Goal: Task Accomplishment & Management: Use online tool/utility

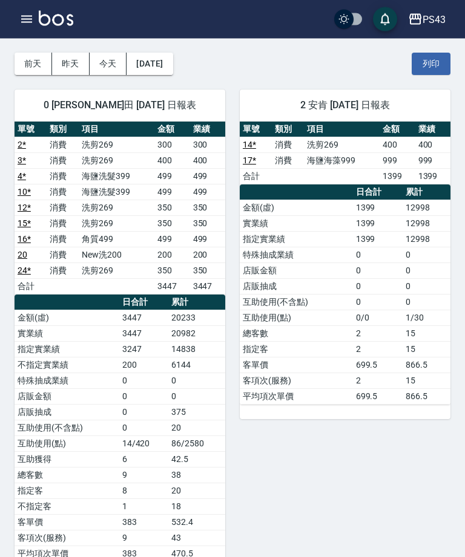
scroll to position [45, 0]
click at [19, 29] on button "button" at bounding box center [27, 19] width 24 height 24
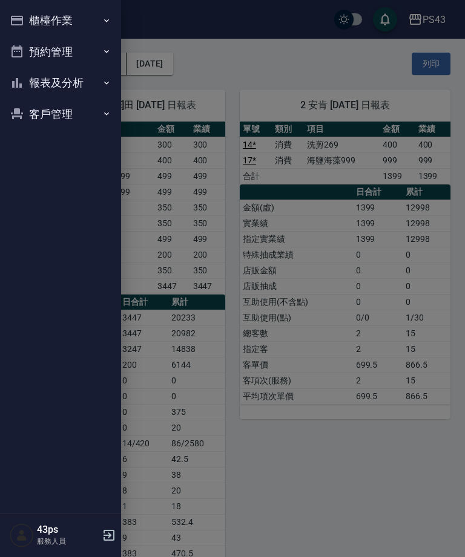
click at [22, 21] on button "櫃檯作業" at bounding box center [60, 20] width 111 height 31
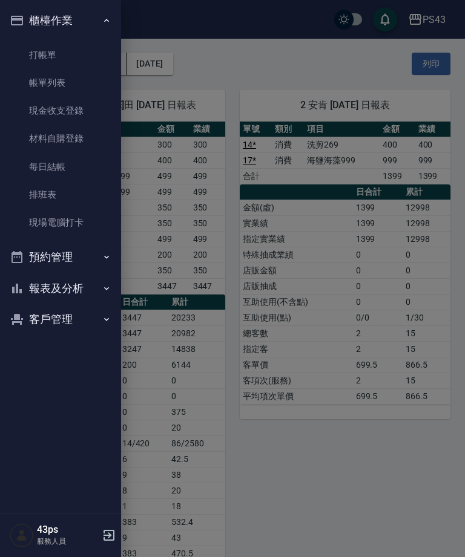
click at [39, 166] on link "每日結帳" at bounding box center [60, 167] width 111 height 28
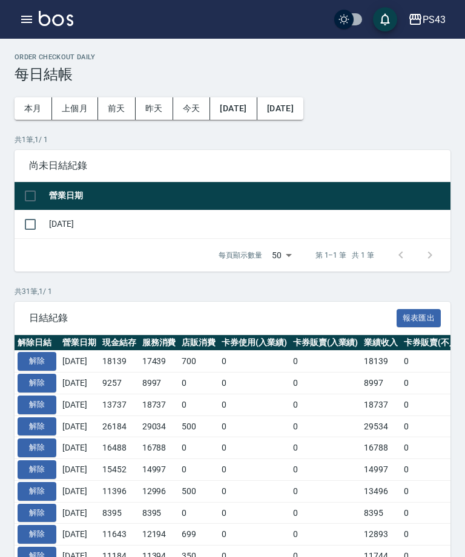
click at [31, 229] on input "checkbox" at bounding box center [30, 224] width 25 height 25
checkbox input "true"
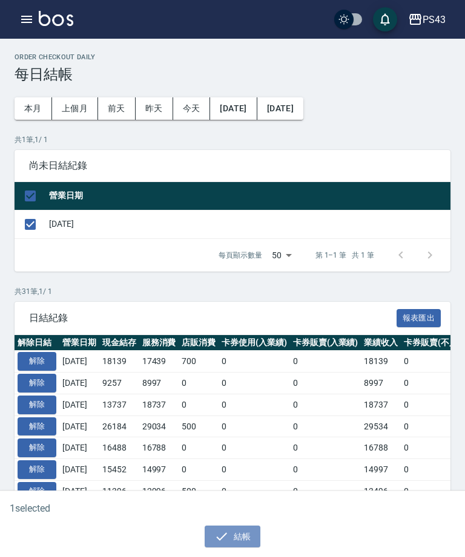
click at [247, 541] on button "結帳" at bounding box center [232, 537] width 56 height 22
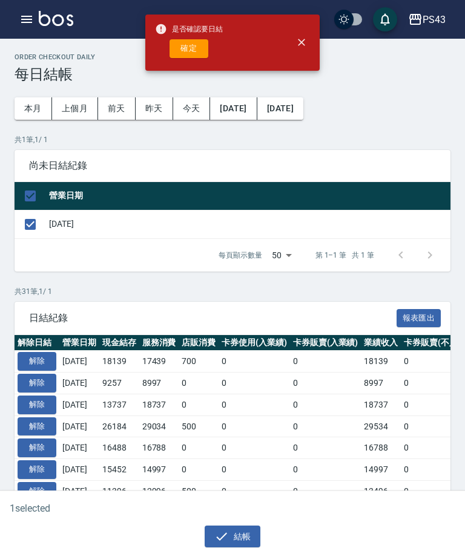
click at [196, 44] on button "確定" at bounding box center [188, 48] width 39 height 19
checkbox input "false"
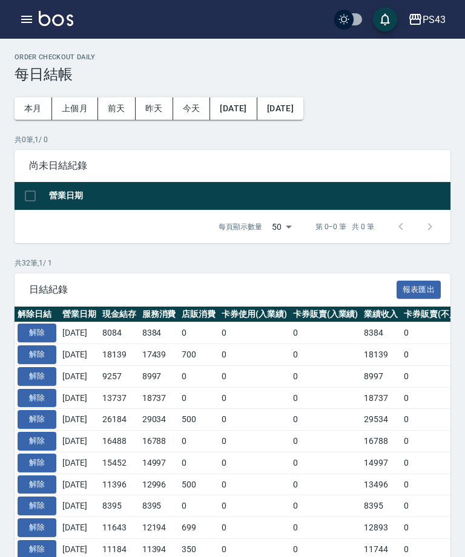
click at [18, 28] on button "button" at bounding box center [27, 19] width 24 height 24
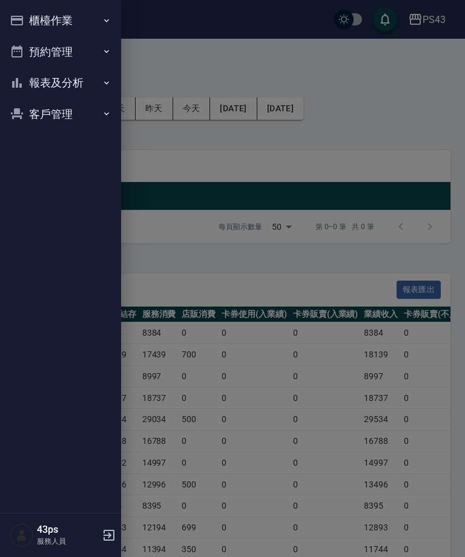
click at [26, 24] on button "櫃檯作業" at bounding box center [60, 20] width 111 height 31
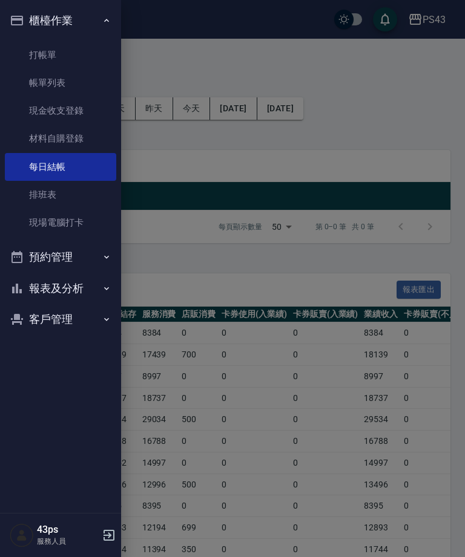
click at [41, 293] on button "報表及分析" at bounding box center [60, 288] width 111 height 31
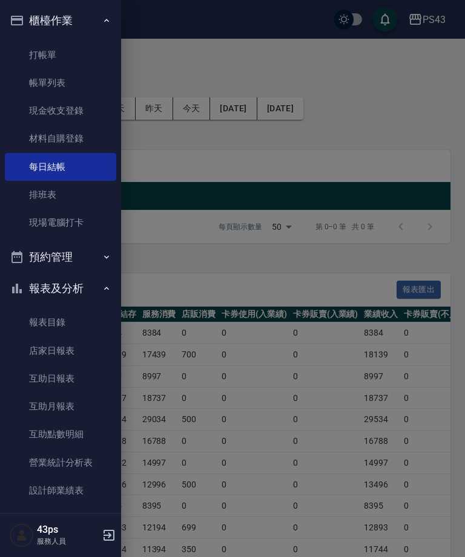
click at [28, 348] on link "店家日報表" at bounding box center [60, 351] width 111 height 28
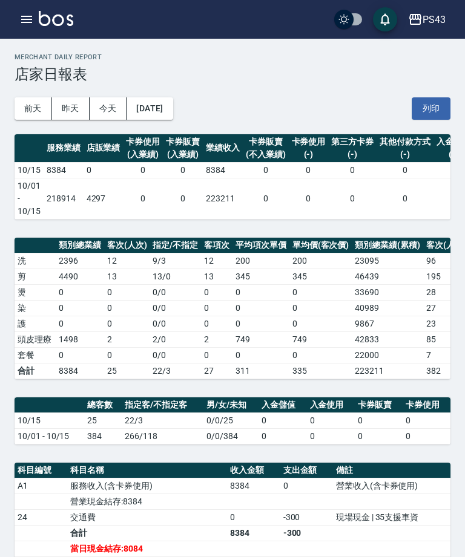
click at [27, 20] on icon "button" at bounding box center [26, 19] width 11 height 7
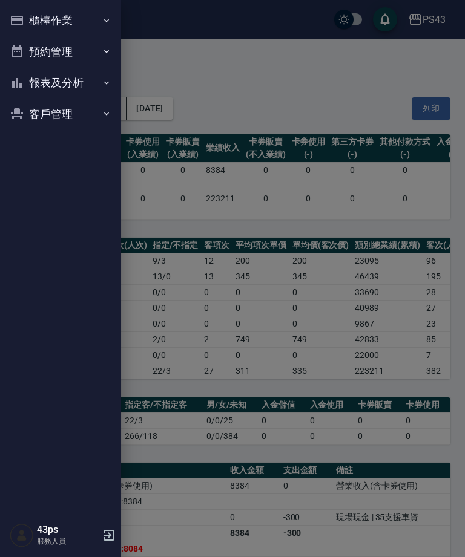
click at [86, 25] on button "櫃檯作業" at bounding box center [60, 20] width 111 height 31
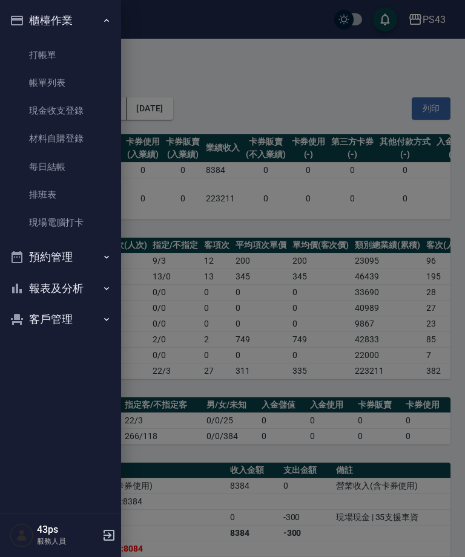
click at [76, 81] on link "帳單列表" at bounding box center [60, 83] width 111 height 28
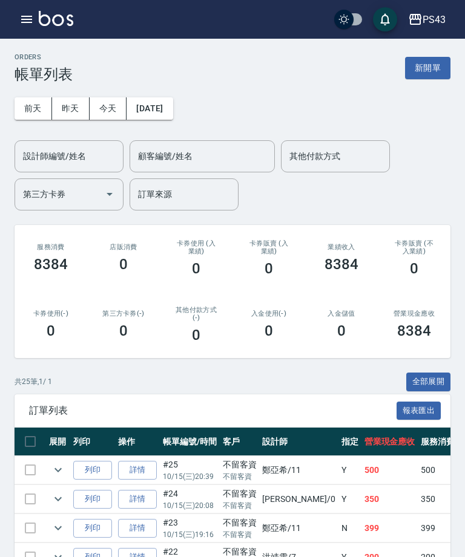
scroll to position [32, 0]
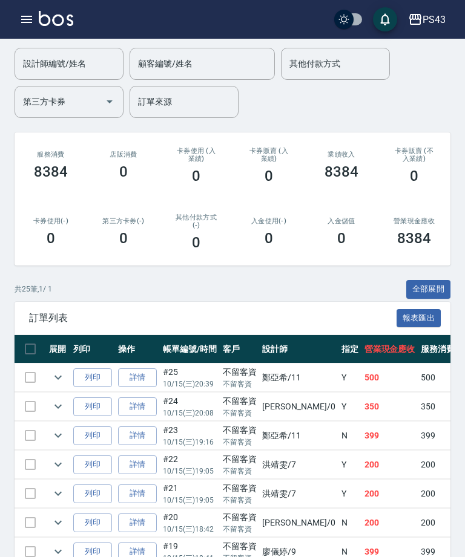
scroll to position [0, 0]
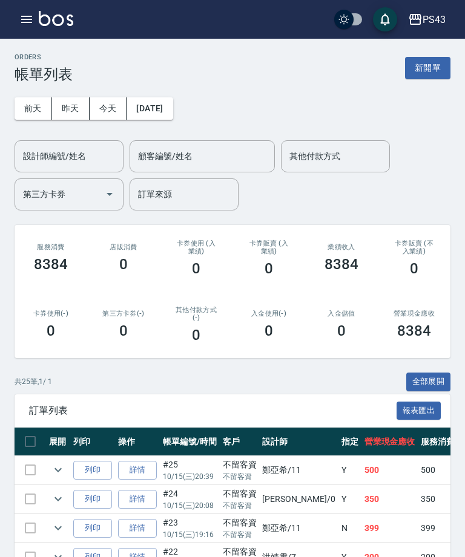
click at [0, 1] on div "PS43 登出" at bounding box center [232, 19] width 465 height 39
click at [22, 10] on button "button" at bounding box center [27, 19] width 24 height 24
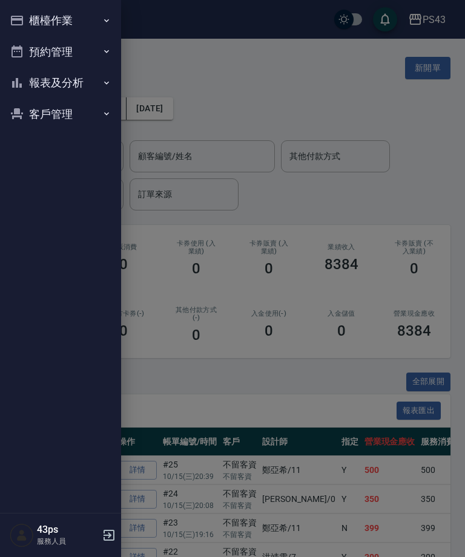
click at [30, 21] on button "櫃檯作業" at bounding box center [60, 20] width 111 height 31
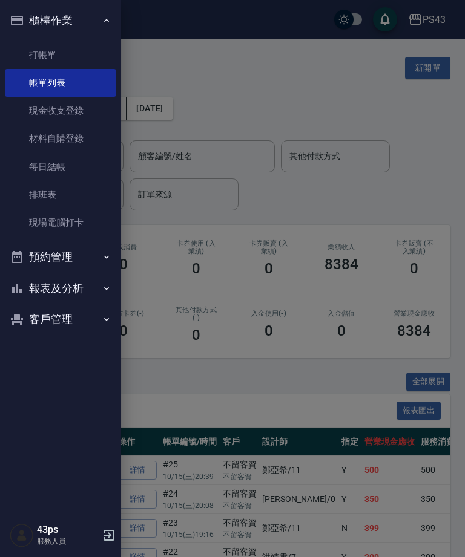
click at [33, 287] on button "報表及分析" at bounding box center [60, 288] width 111 height 31
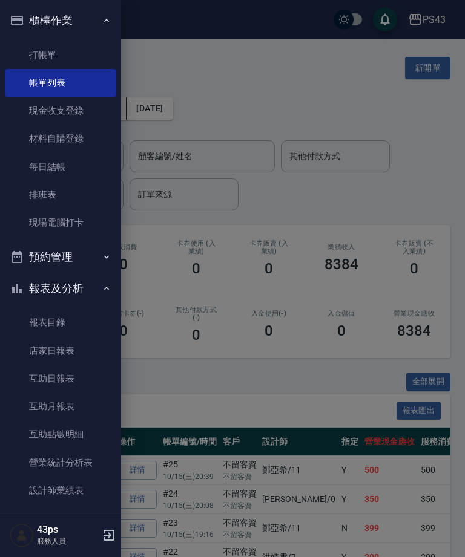
click at [30, 349] on link "店家日報表" at bounding box center [60, 351] width 111 height 28
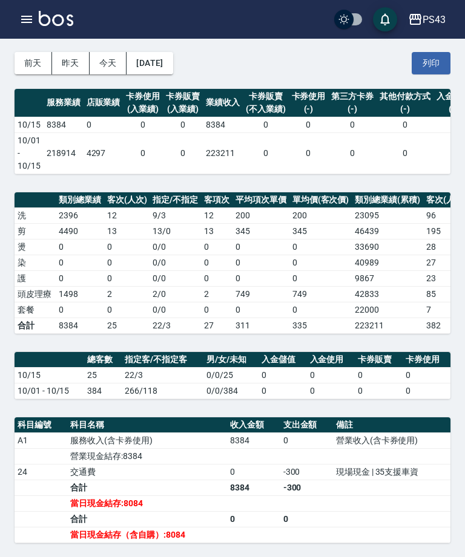
scroll to position [44, 0]
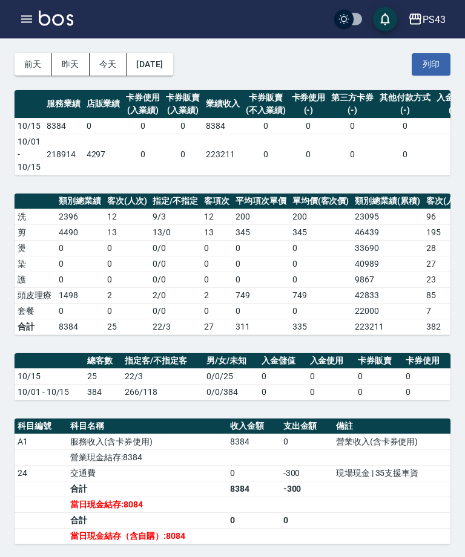
click at [184, 188] on div "PS43 [DATE] 店家日報表 列印時間： [DATE][PHONE_NUMBER]:04 Merchant Daily Report 店家日報表 [DA…" at bounding box center [232, 473] width 465 height 956
click at [432, 380] on td "0" at bounding box center [426, 377] width 48 height 16
click at [431, 379] on td "0" at bounding box center [426, 377] width 48 height 16
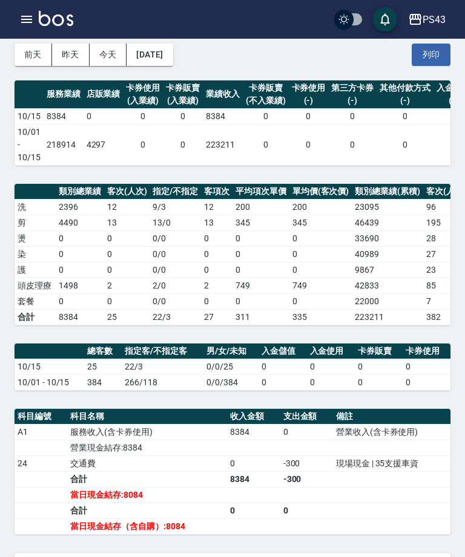
scroll to position [54, 0]
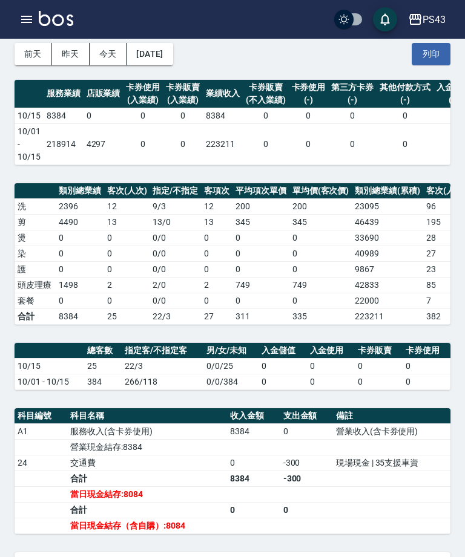
click at [207, 400] on div "PS43 [DATE] 店家日報表 列印時間： [DATE][PHONE_NUMBER]:04 Merchant Daily Report 店家日報表 [DA…" at bounding box center [232, 462] width 465 height 956
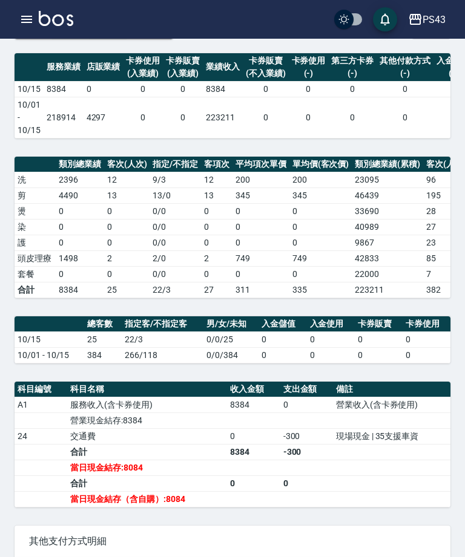
scroll to position [82, 0]
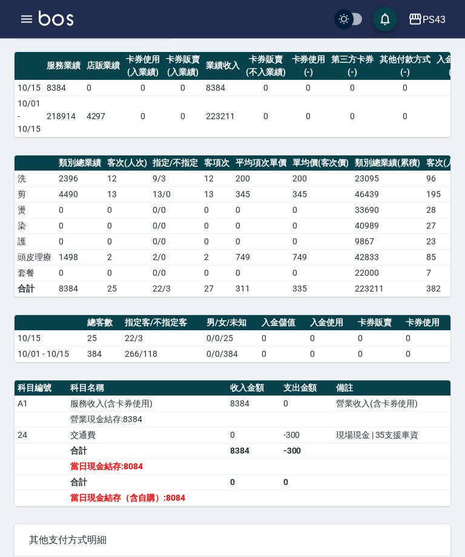
click at [32, 22] on icon "button" at bounding box center [26, 19] width 11 height 7
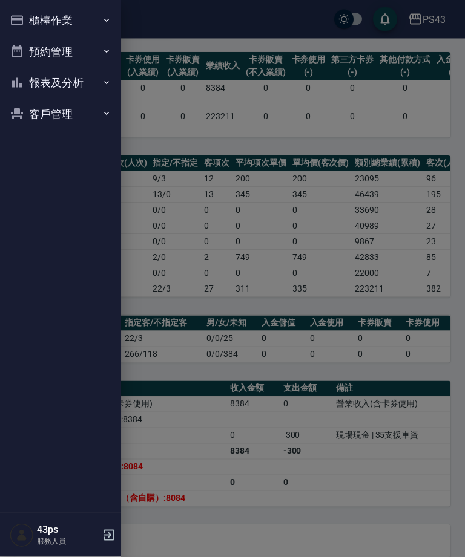
scroll to position [82, 0]
click at [22, 21] on icon "button" at bounding box center [17, 21] width 12 height 10
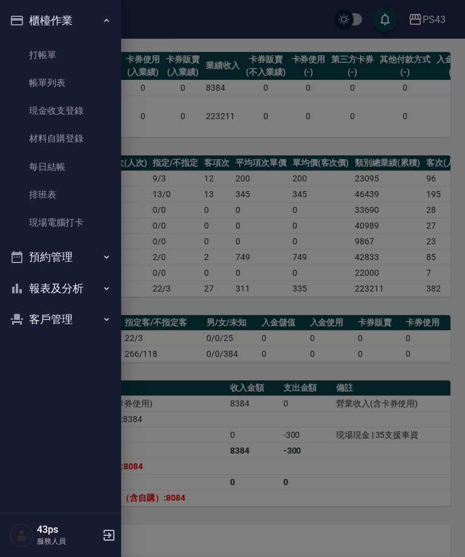
click at [79, 296] on button "報表及分析" at bounding box center [60, 288] width 111 height 31
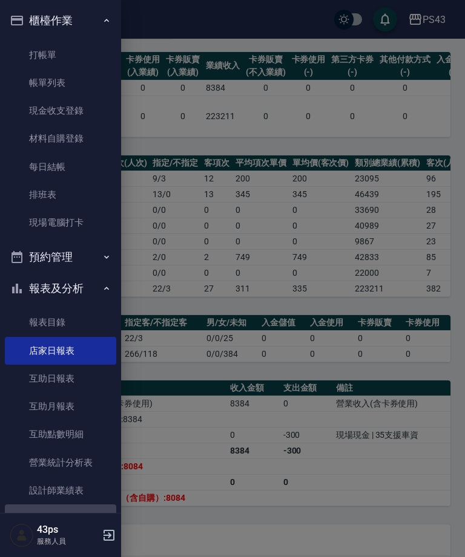
click at [74, 515] on link "設計師日報表" at bounding box center [60, 518] width 111 height 28
